Goal: Transaction & Acquisition: Purchase product/service

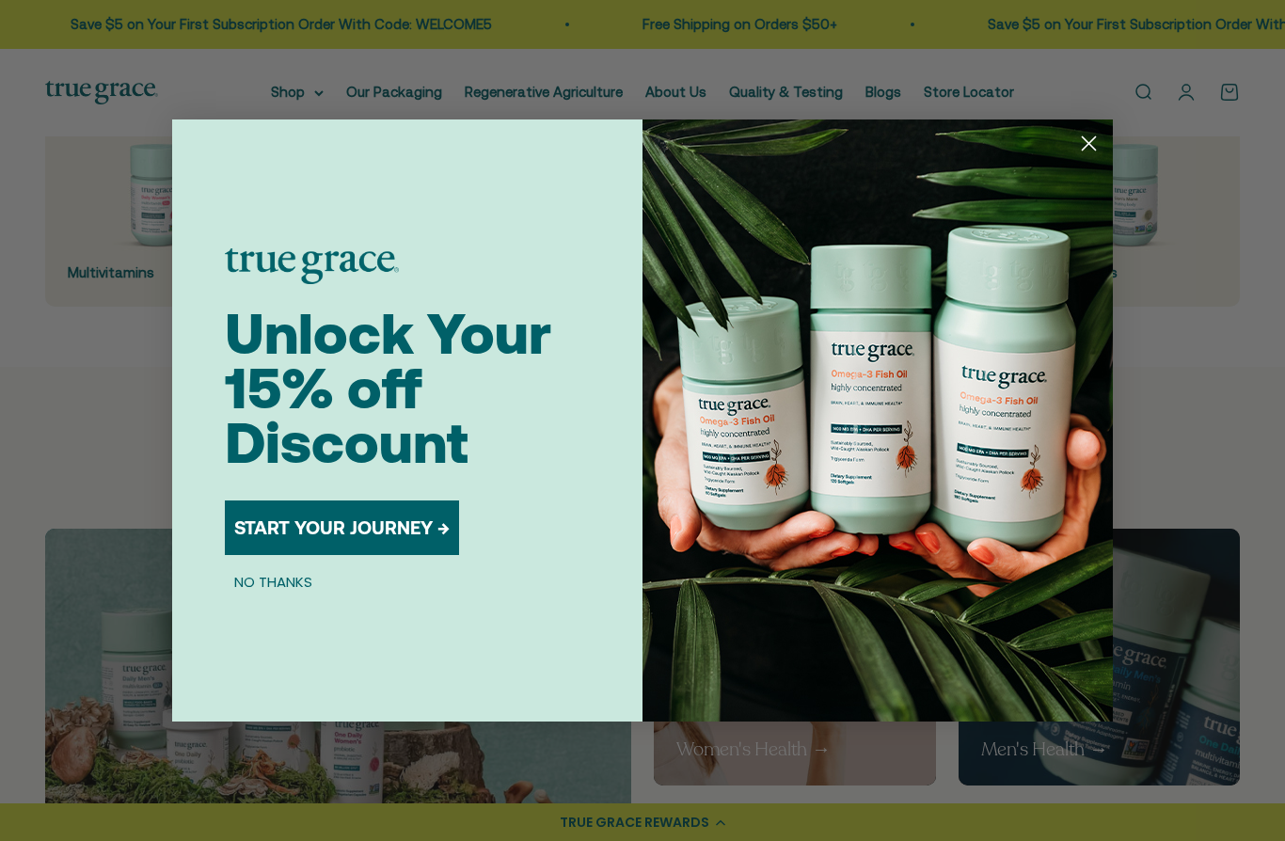
scroll to position [544, 0]
click at [1091, 159] on circle "Close dialog" at bounding box center [1088, 143] width 31 height 31
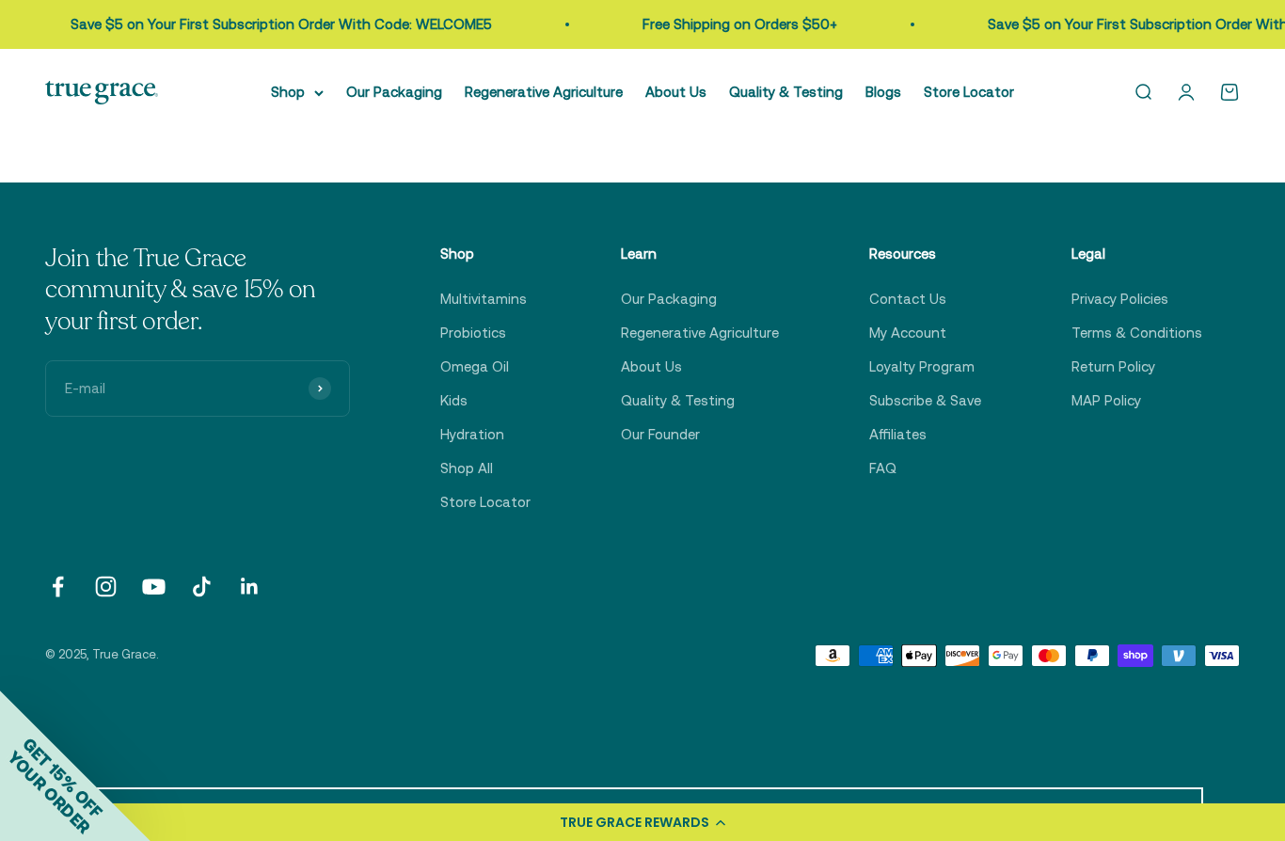
scroll to position [5759, 0]
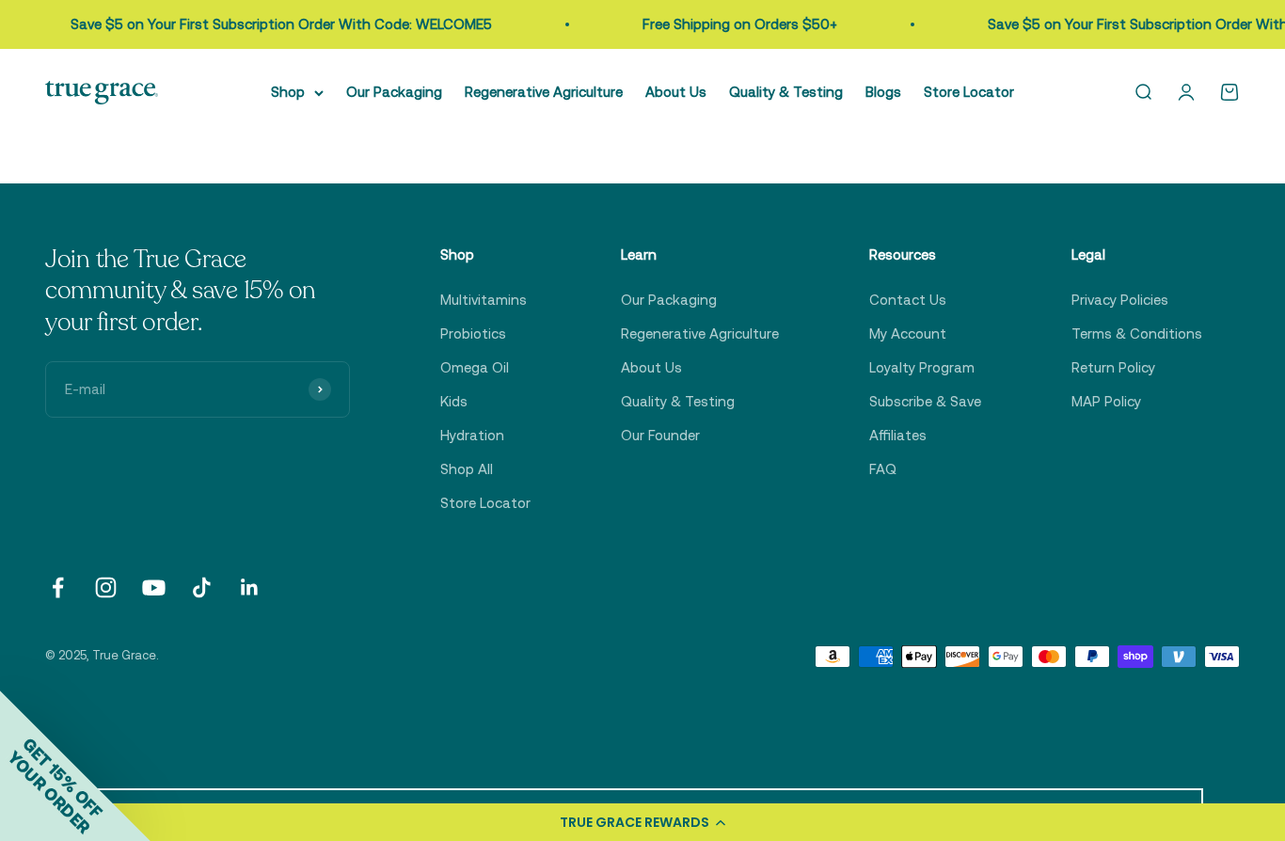
click at [519, 289] on link "Multivitamins" at bounding box center [483, 300] width 87 height 23
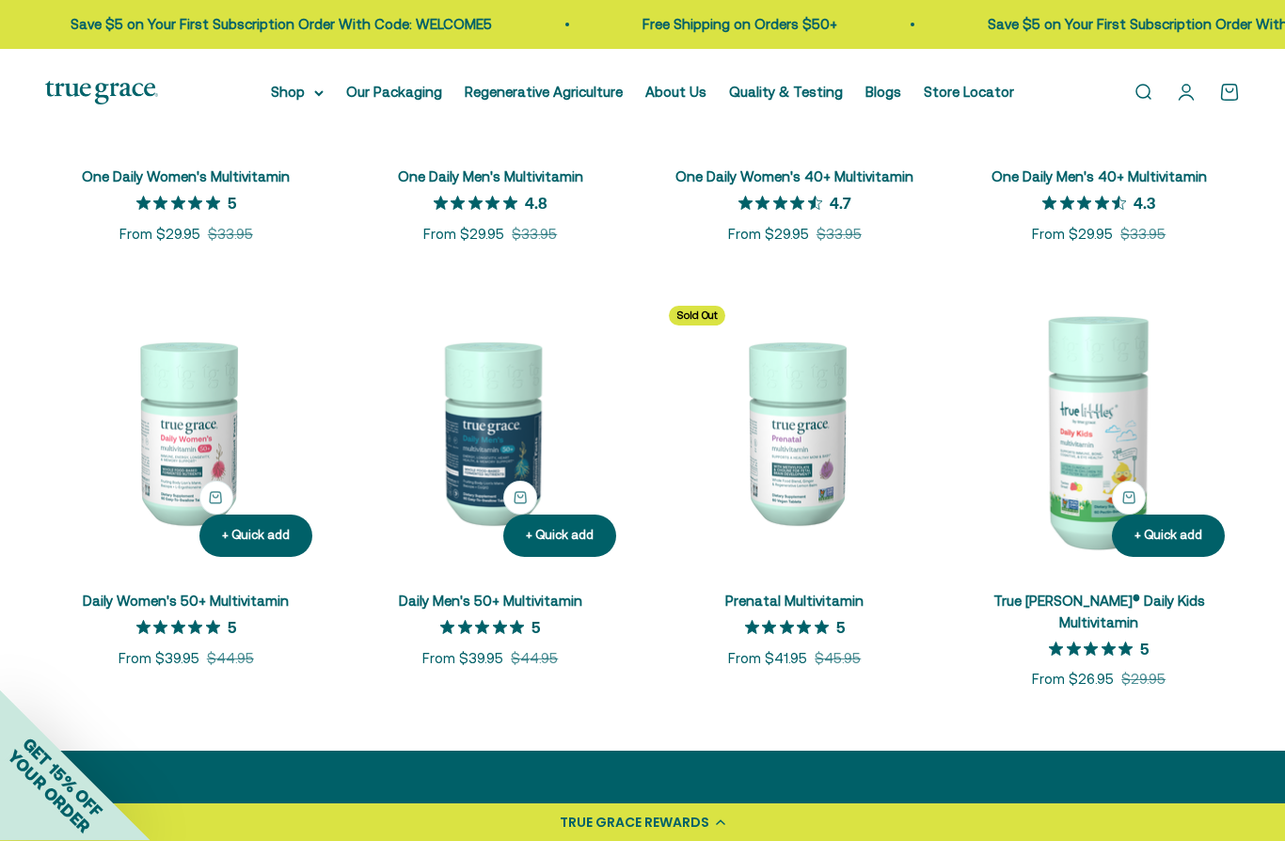
scroll to position [632, 0]
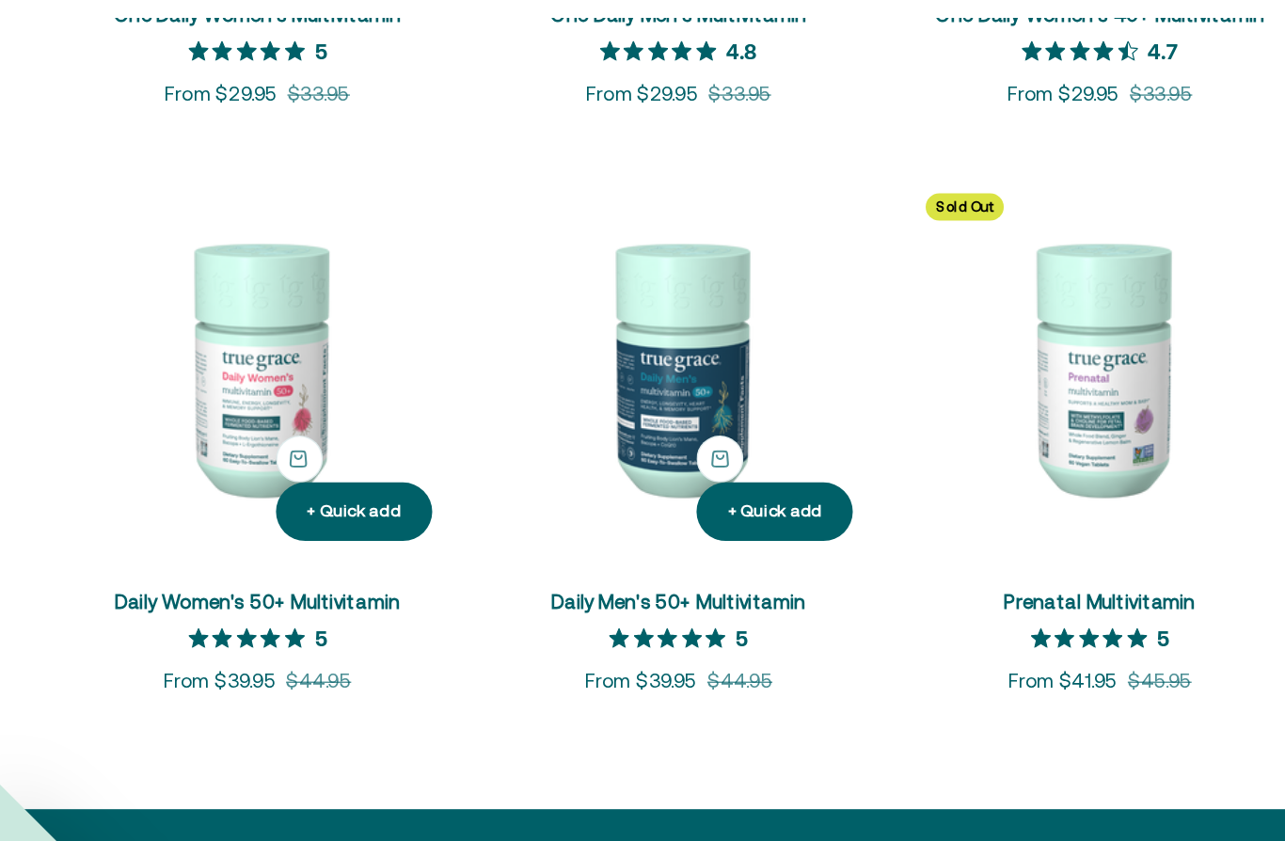
click at [196, 275] on img at bounding box center [186, 389] width 282 height 282
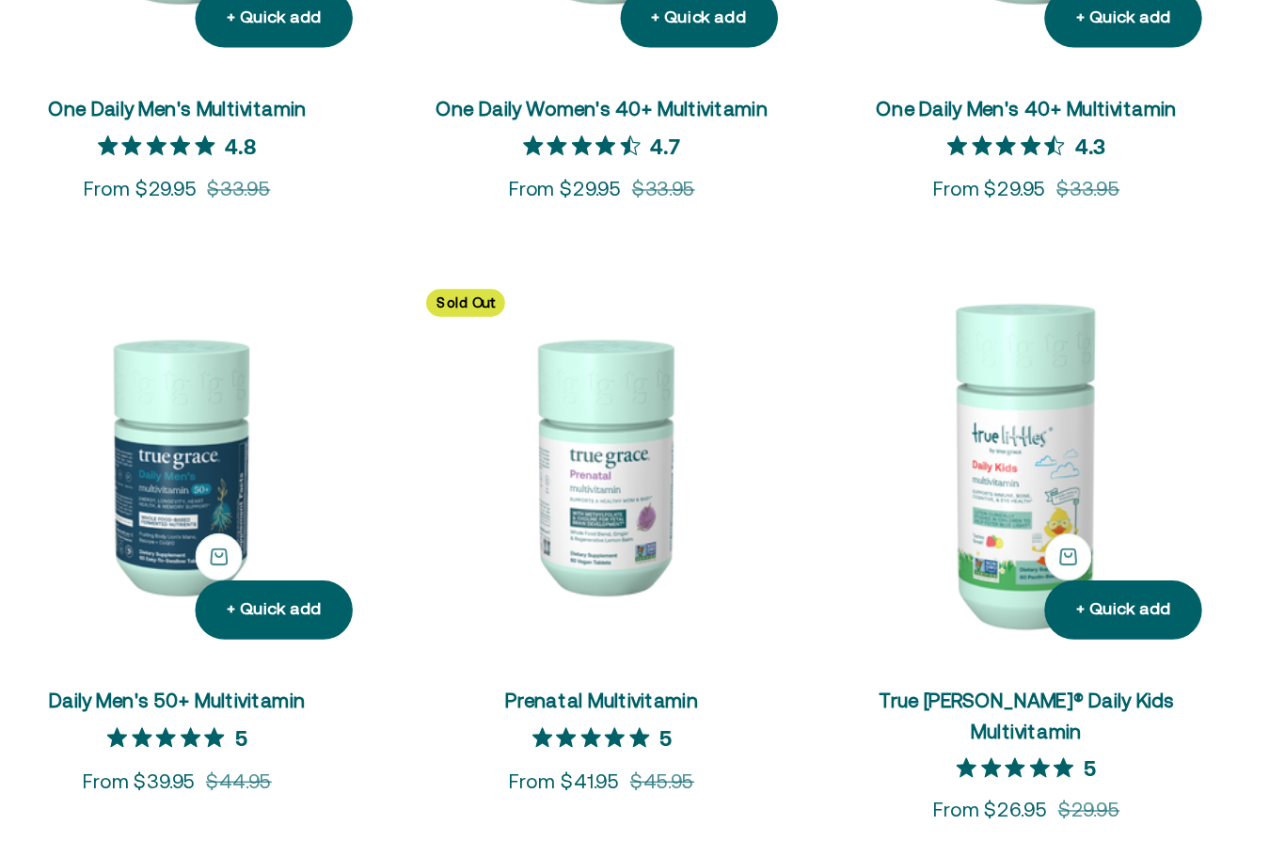
scroll to position [509, 0]
click at [959, 372] on img at bounding box center [1100, 513] width 282 height 282
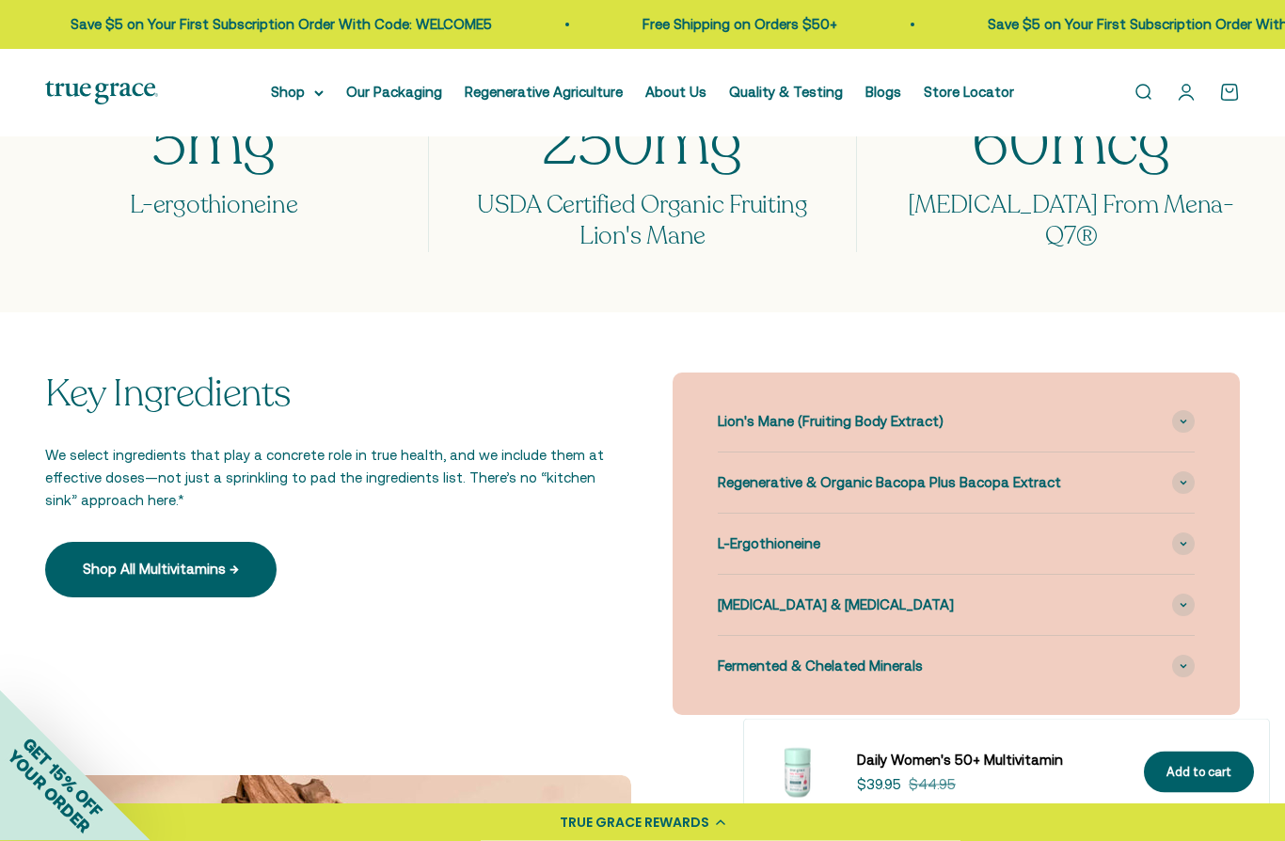
scroll to position [1680, 0]
click at [1186, 410] on span at bounding box center [1183, 421] width 23 height 23
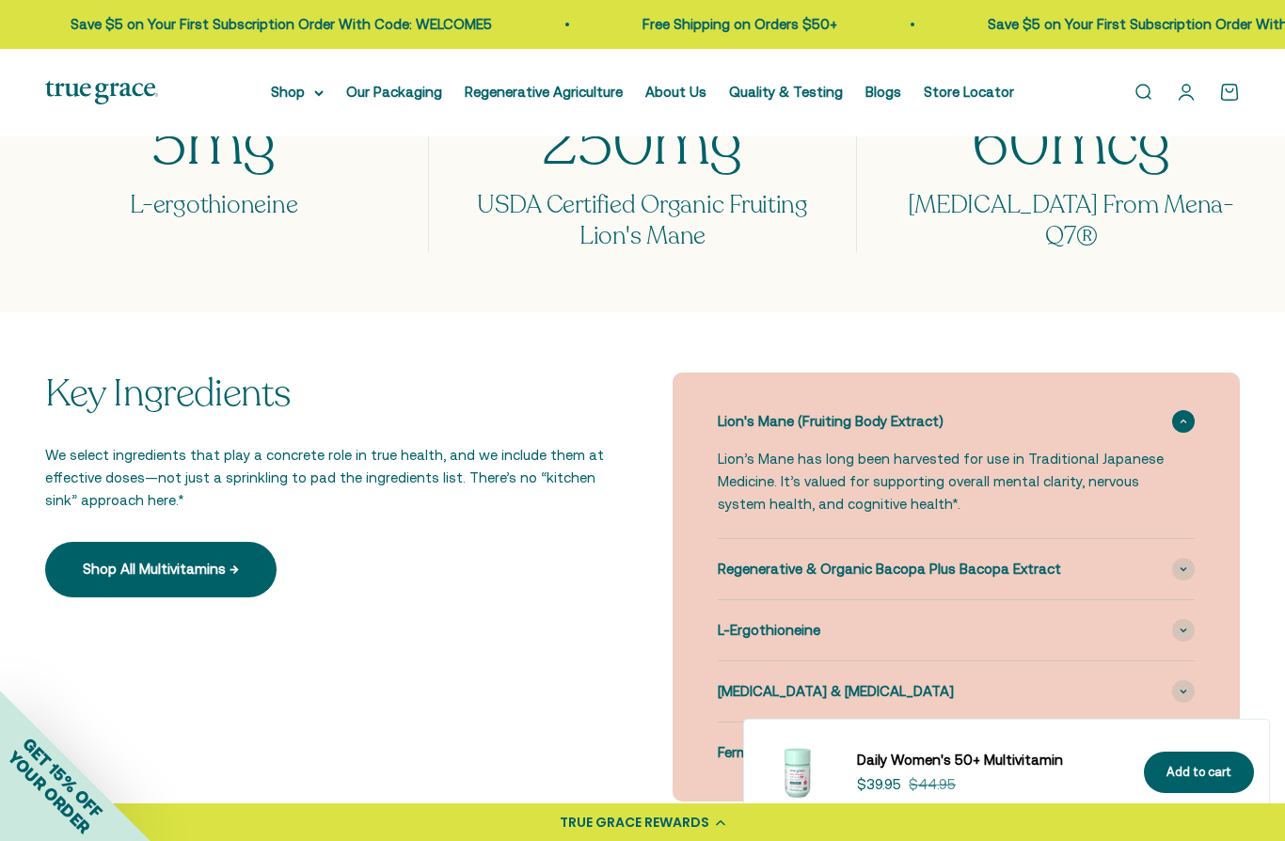
click at [1181, 566] on icon at bounding box center [1184, 569] width 8 height 6
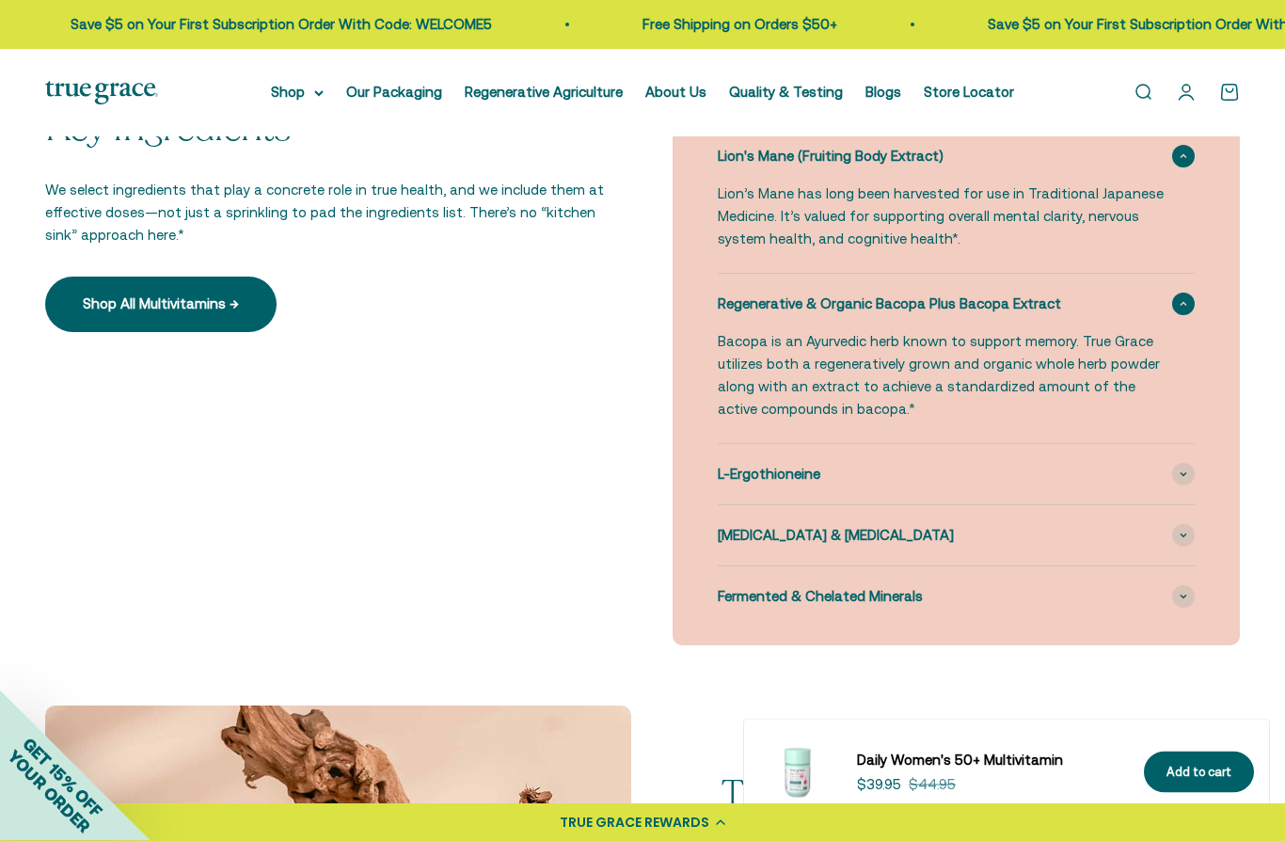
scroll to position [1945, 0]
click at [1182, 471] on icon at bounding box center [1184, 474] width 8 height 6
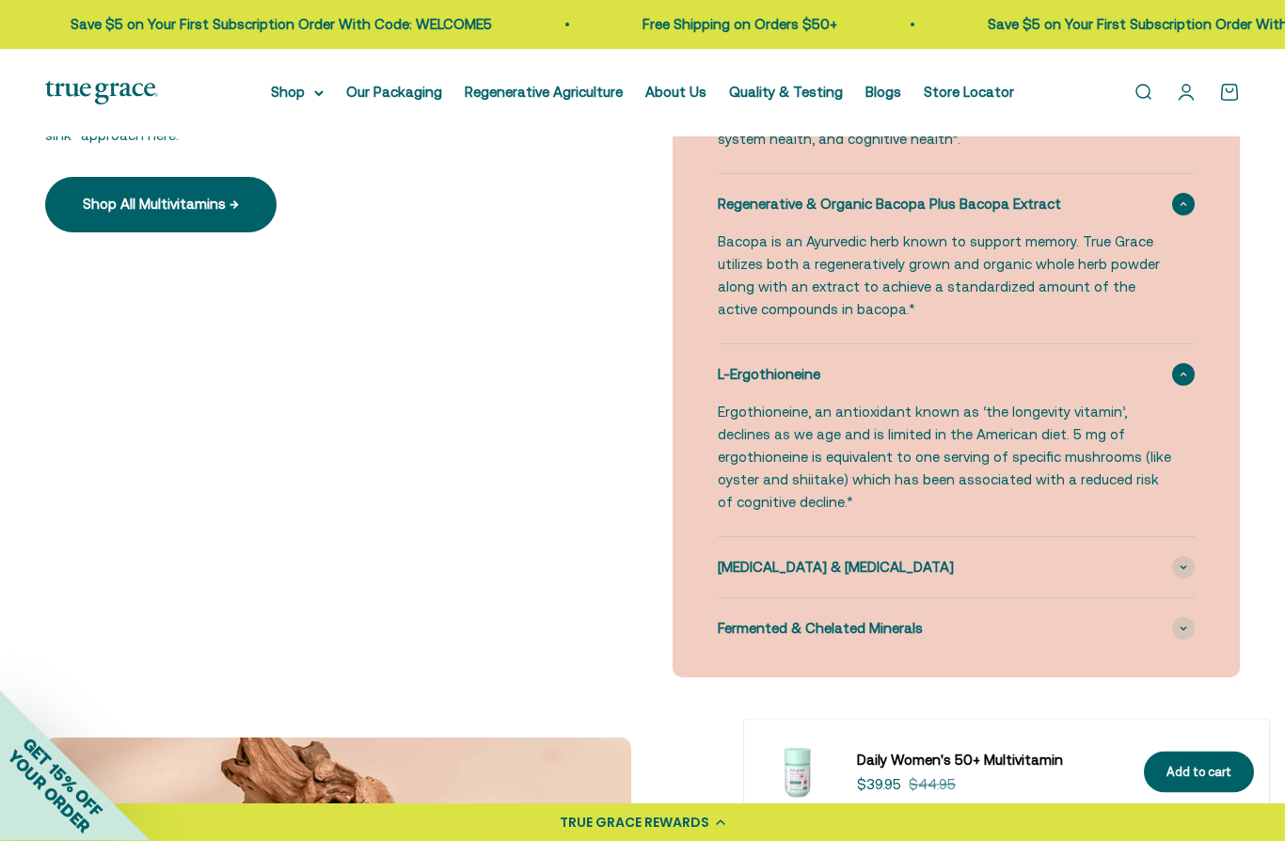
scroll to position [2047, 0]
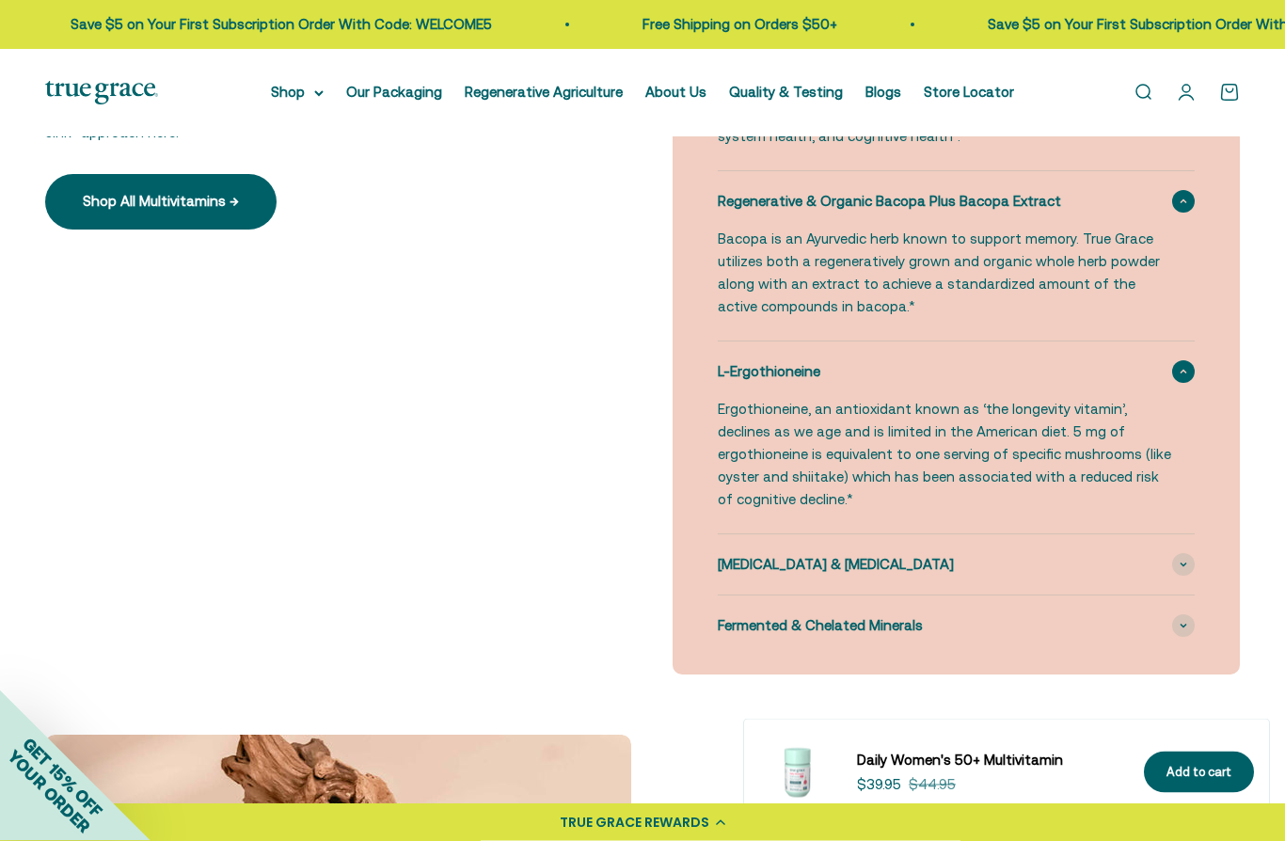
click at [1181, 563] on icon at bounding box center [1184, 566] width 8 height 6
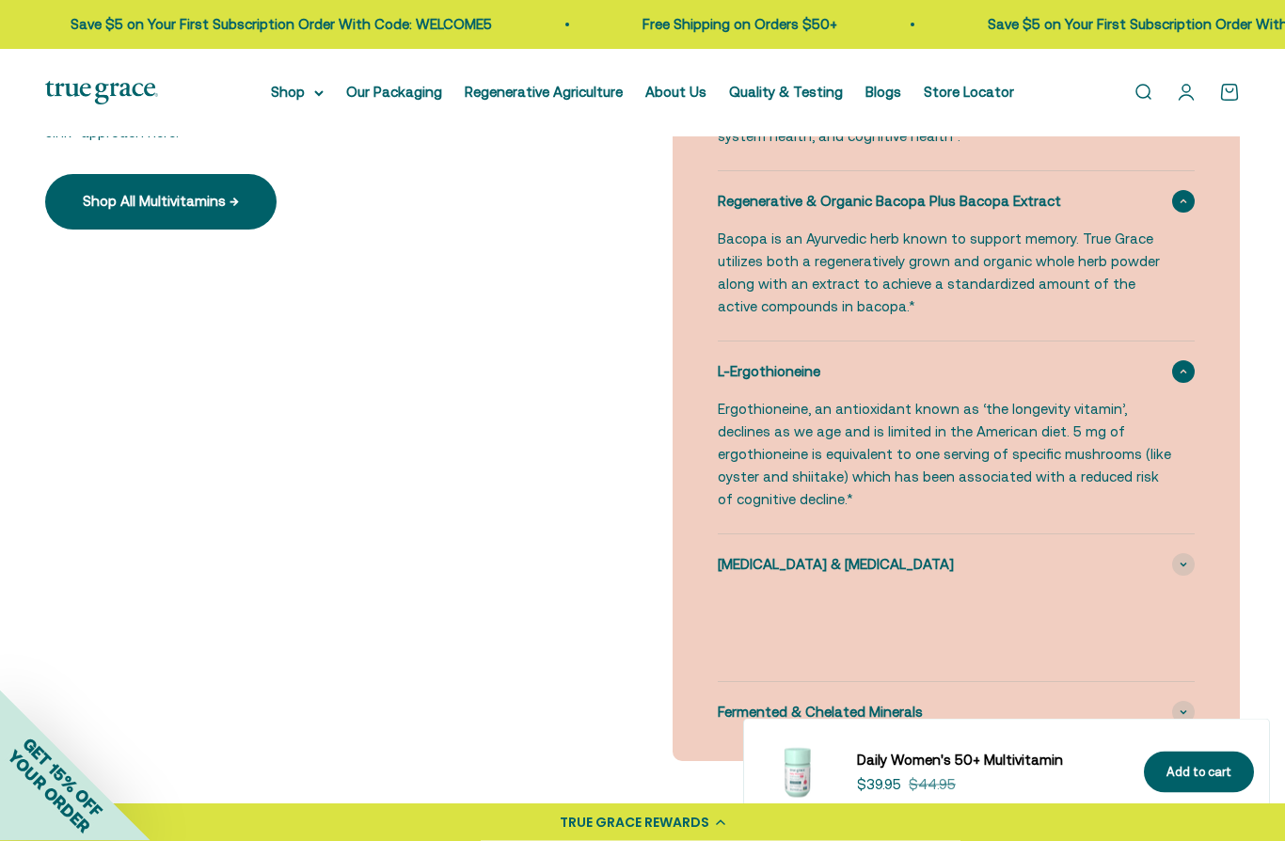
scroll to position [2048, 0]
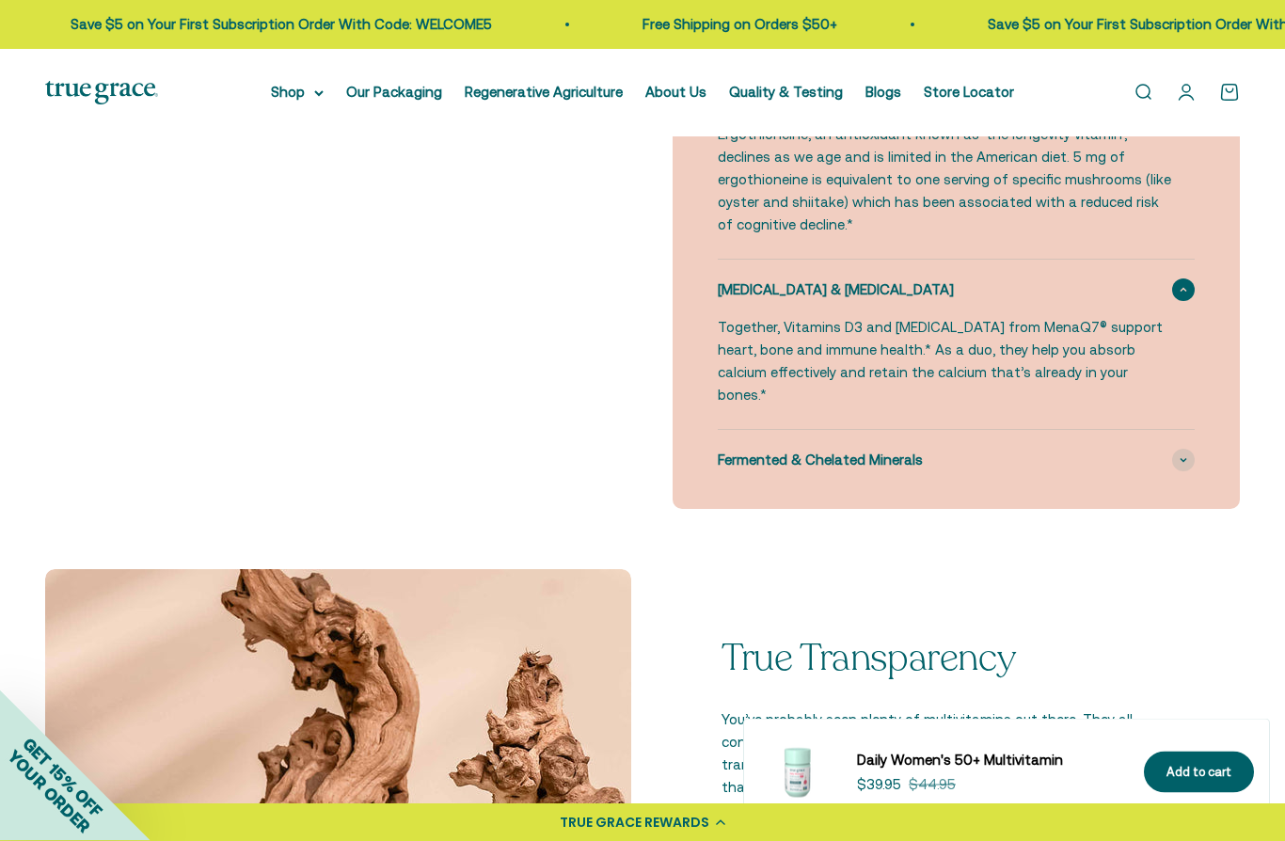
click at [1179, 450] on span at bounding box center [1183, 461] width 23 height 23
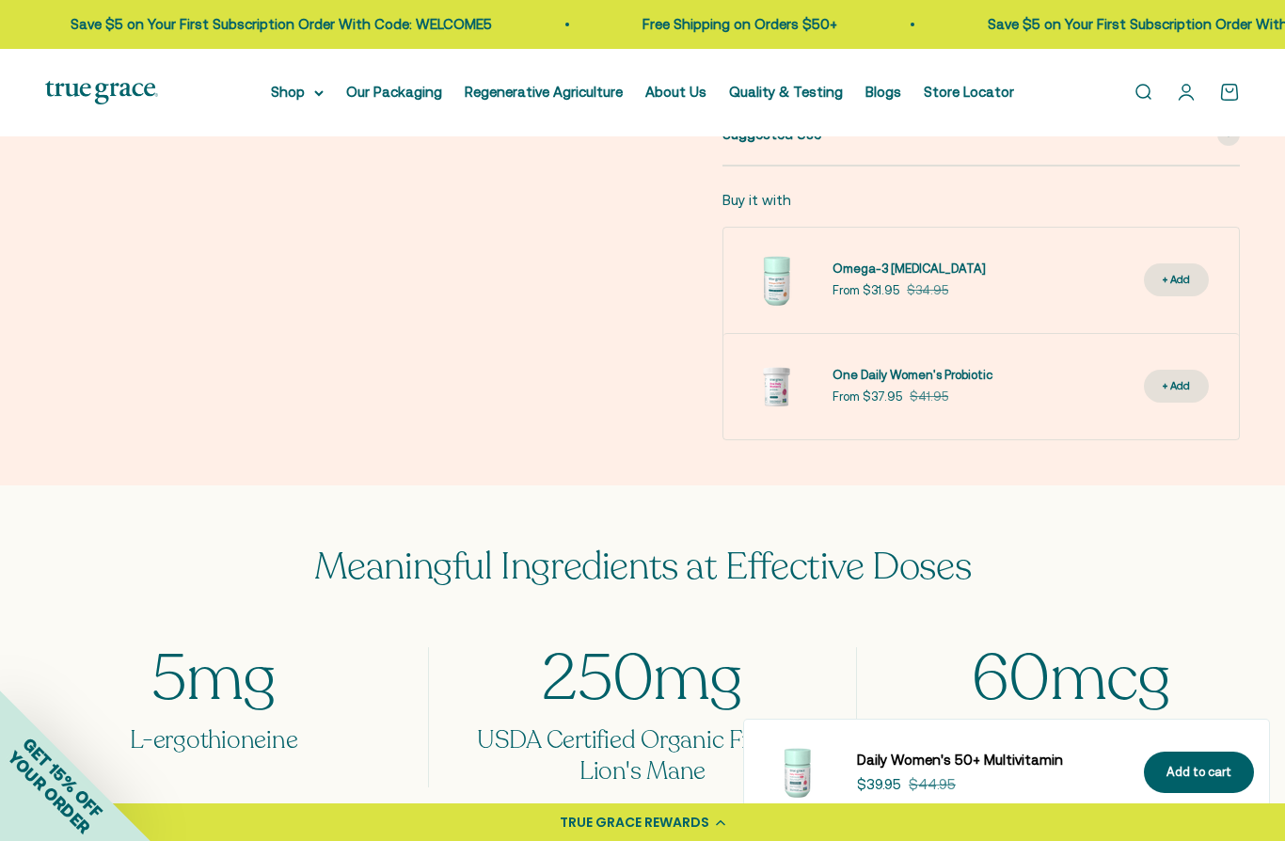
scroll to position [1142, 0]
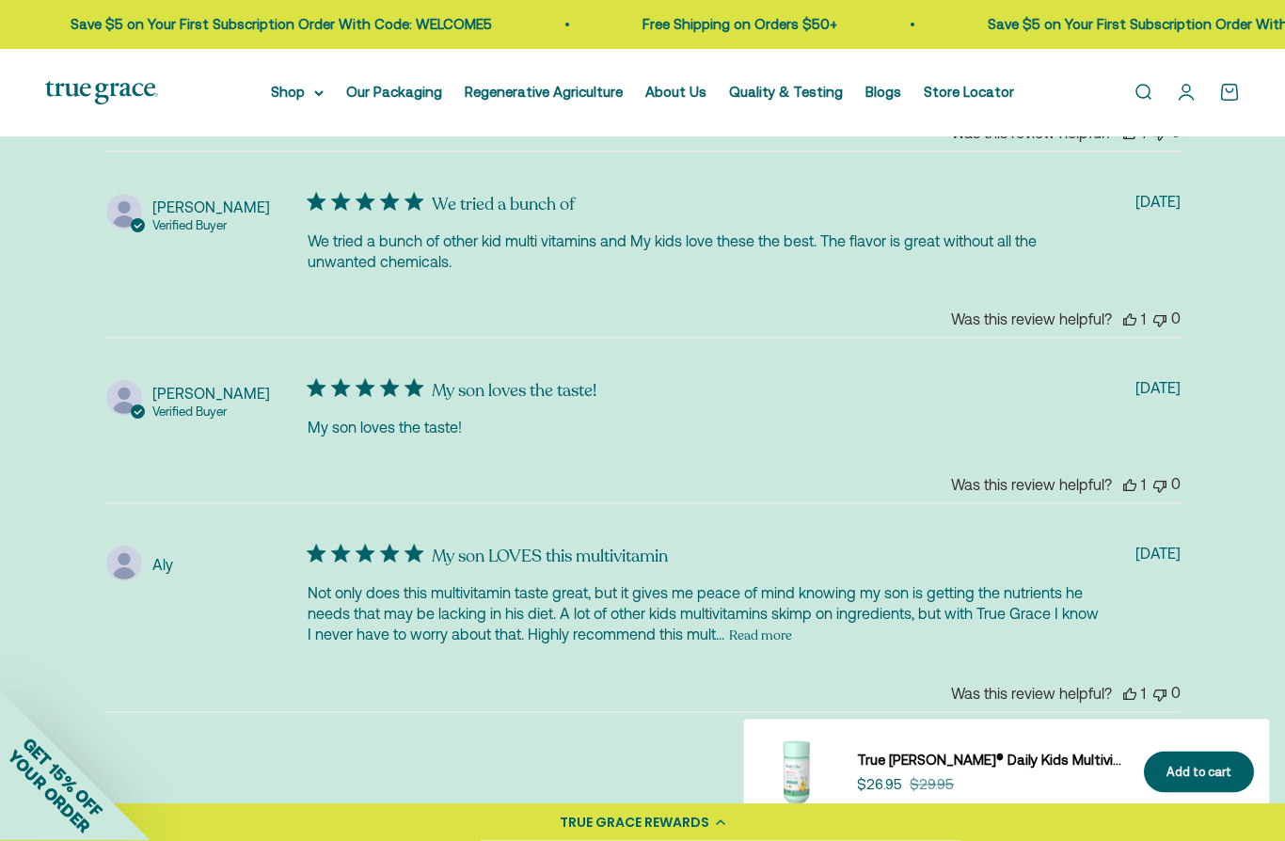
scroll to position [4421, 0]
click at [792, 624] on button "Read more" at bounding box center [760, 635] width 63 height 23
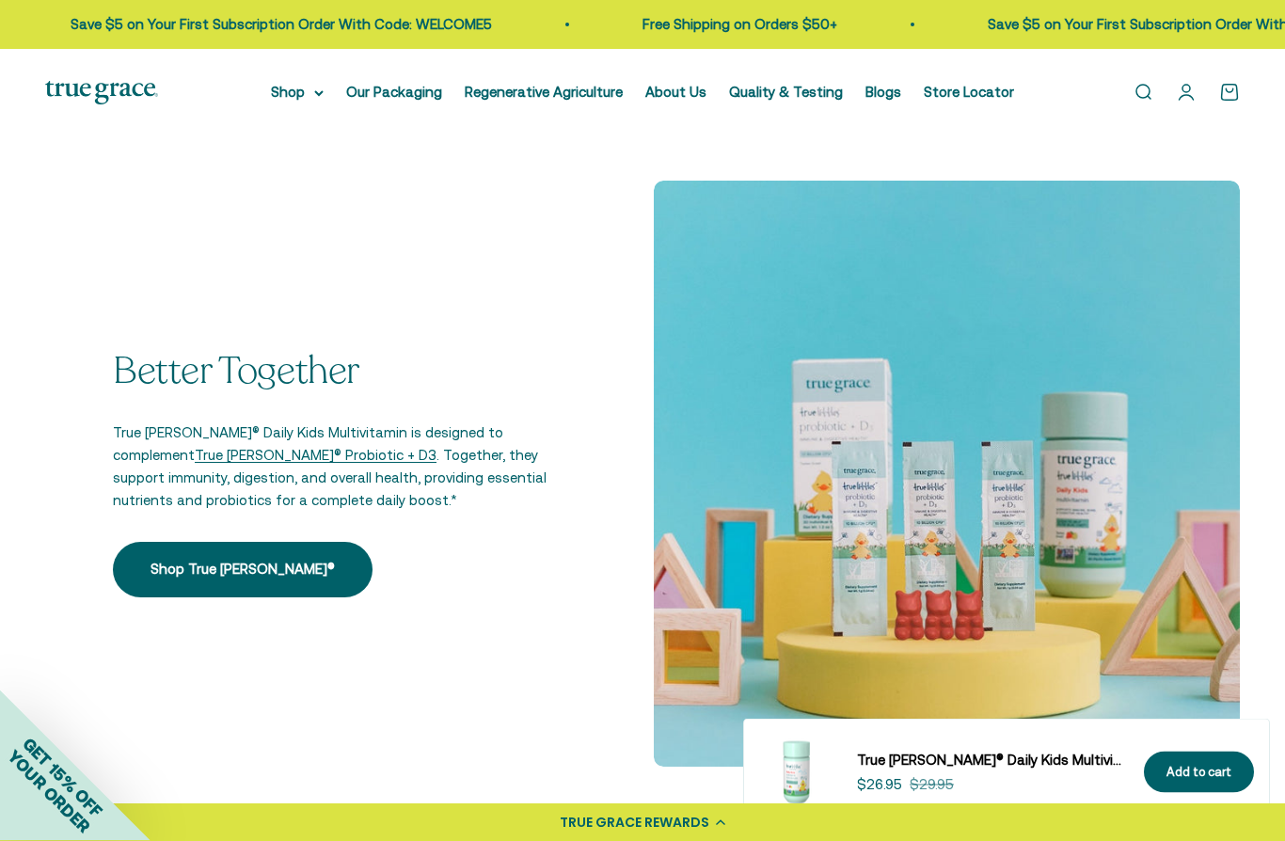
scroll to position [2517, 0]
click at [248, 542] on link "Shop True Littles®" at bounding box center [243, 569] width 260 height 55
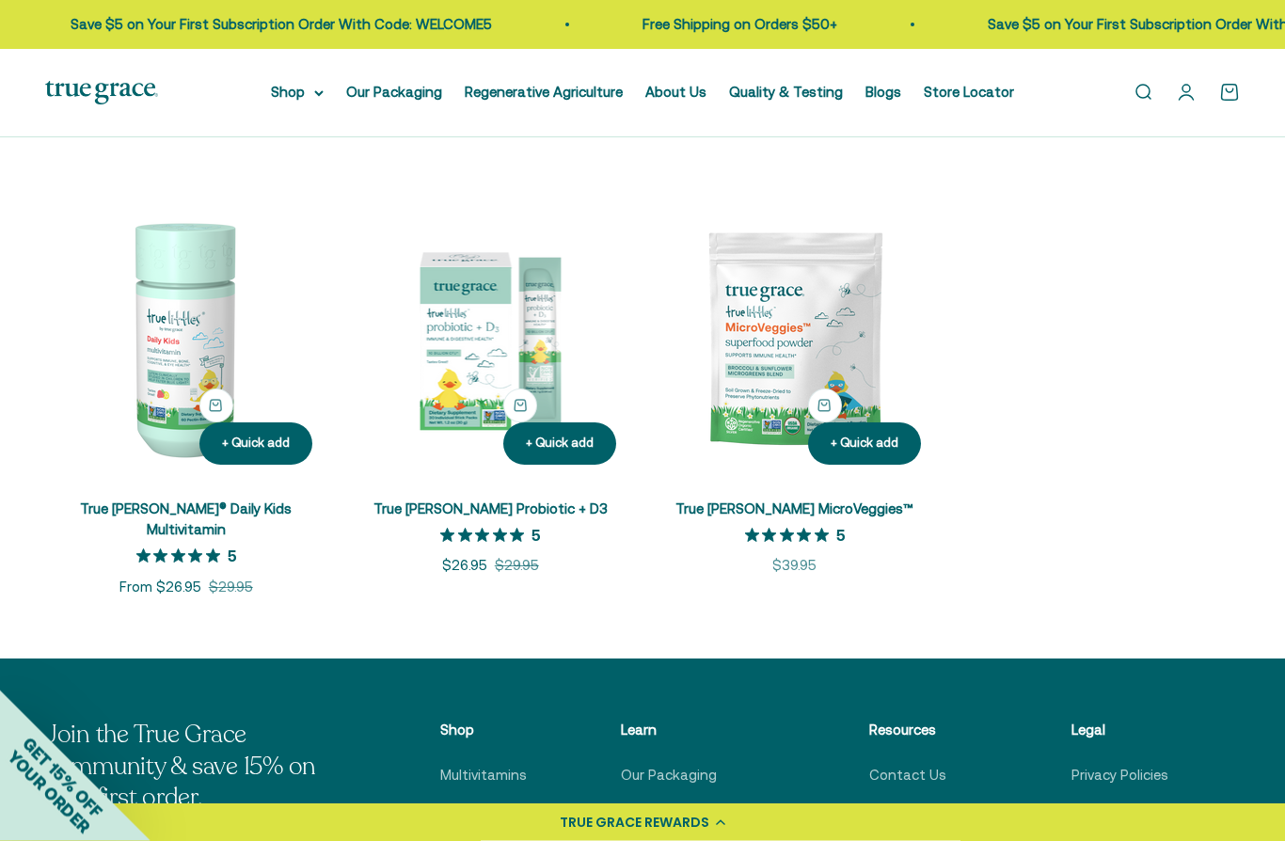
scroll to position [289, 0]
click at [529, 351] on img at bounding box center [491, 339] width 282 height 282
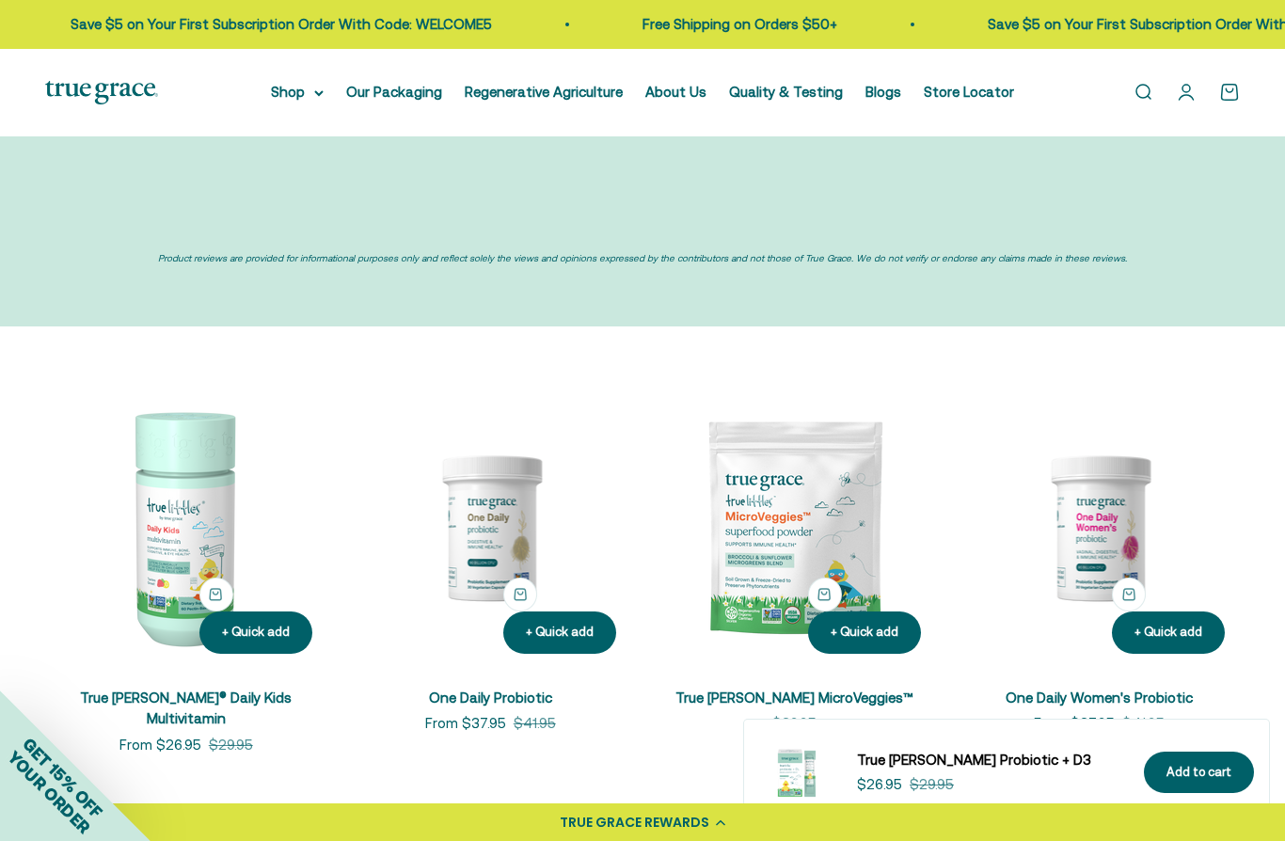
scroll to position [5010, 0]
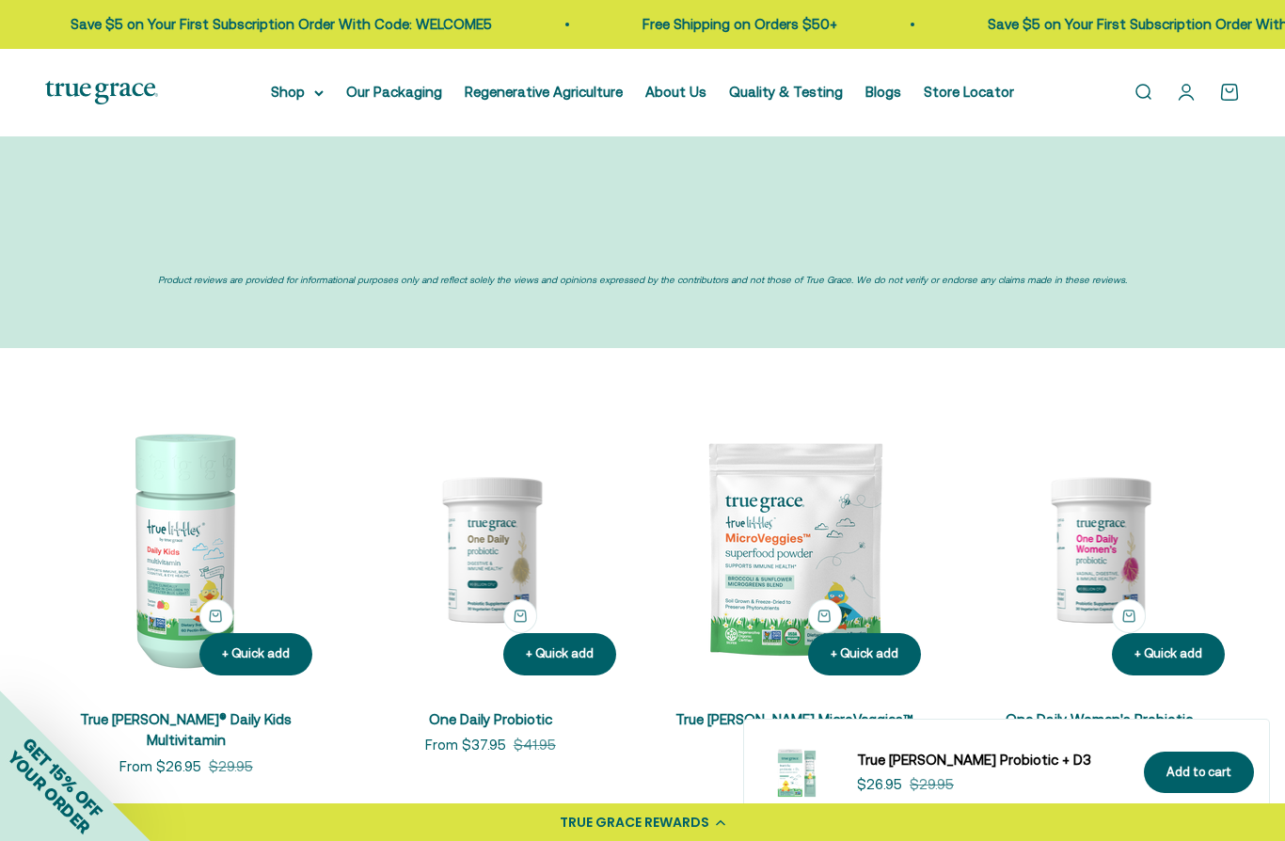
click at [180, 517] on img at bounding box center [186, 549] width 282 height 282
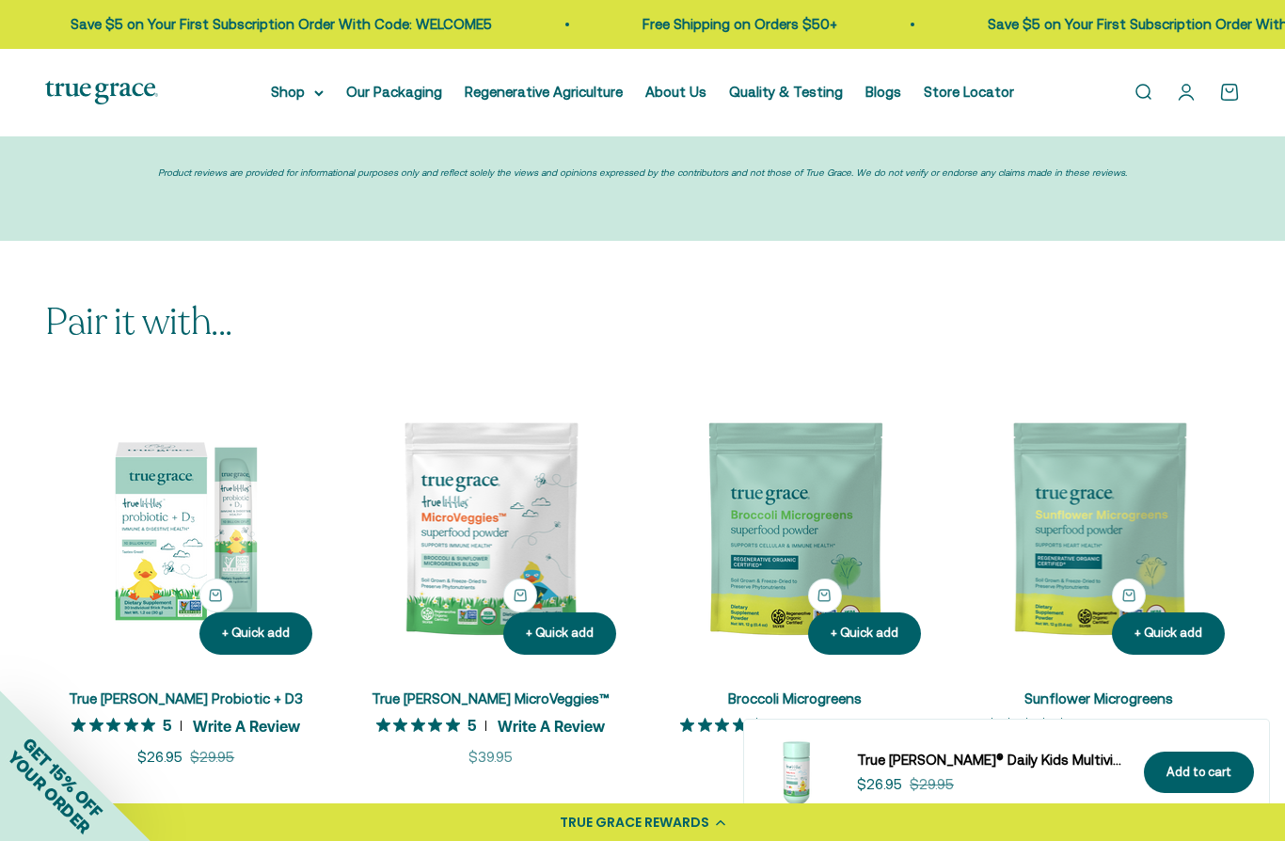
scroll to position [5146, 0]
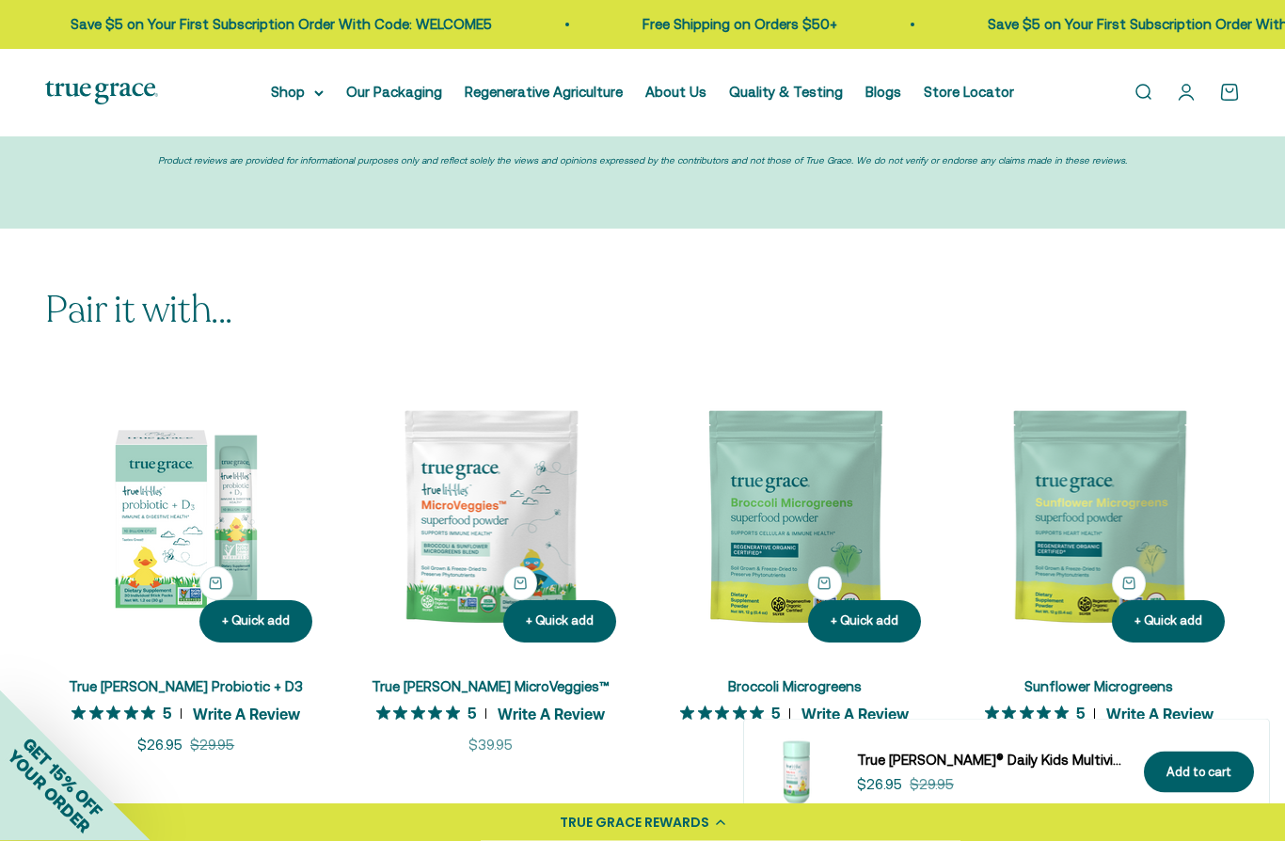
click at [174, 436] on img at bounding box center [186, 517] width 282 height 282
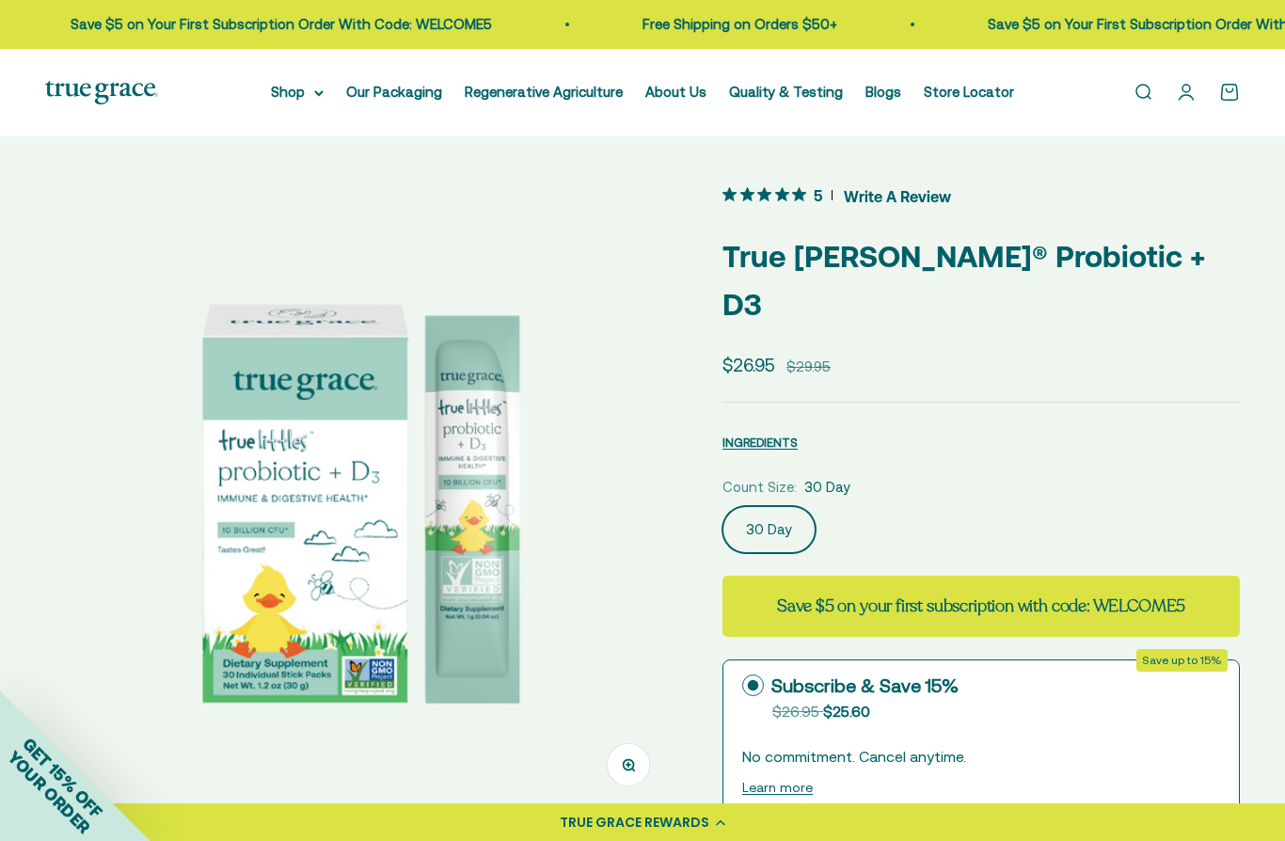
click at [770, 246] on p "True [PERSON_NAME]® Probiotic + D3" at bounding box center [980, 280] width 517 height 96
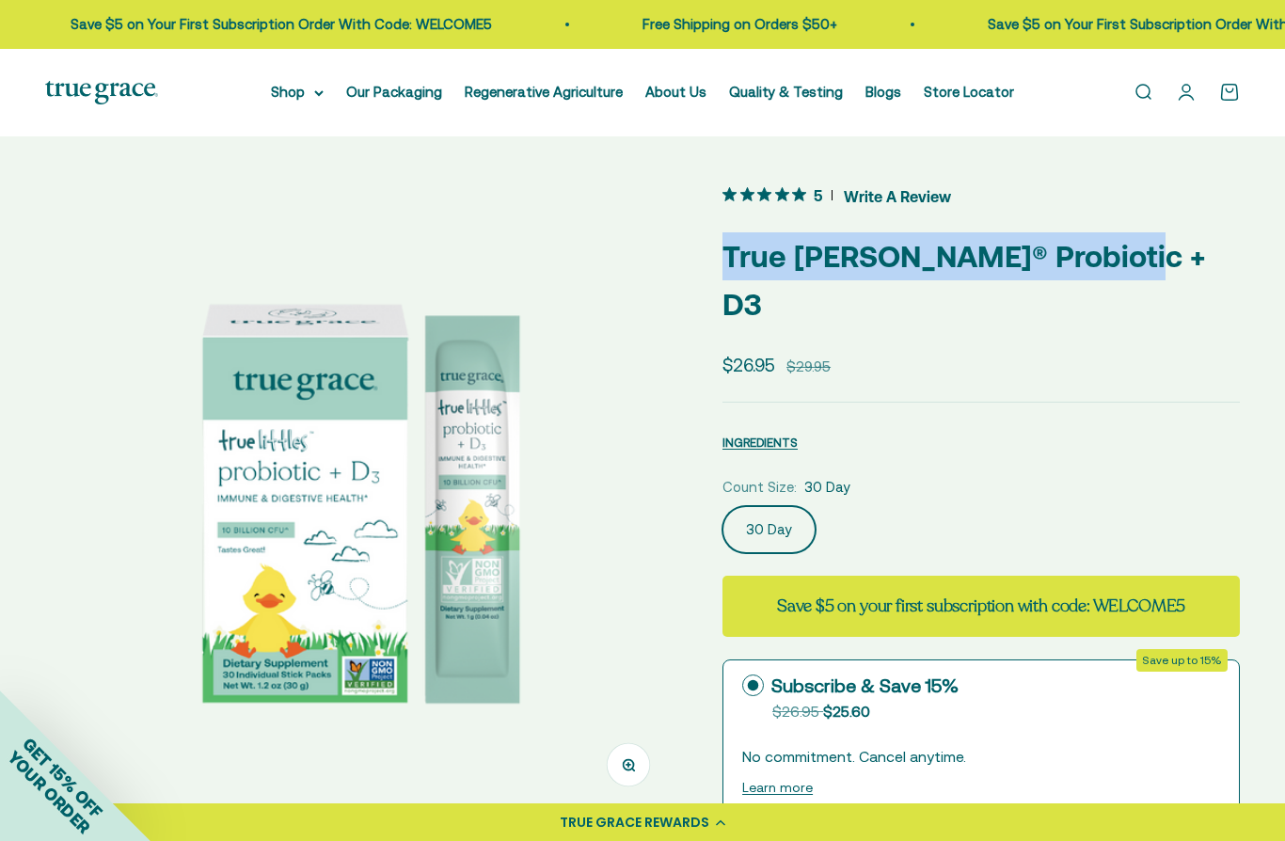
copy p "True [PERSON_NAME]® Probiotic + D3"
click at [1184, 268] on p "True [PERSON_NAME]® Probiotic + D3" at bounding box center [980, 280] width 517 height 96
